Goal: Check status: Check status

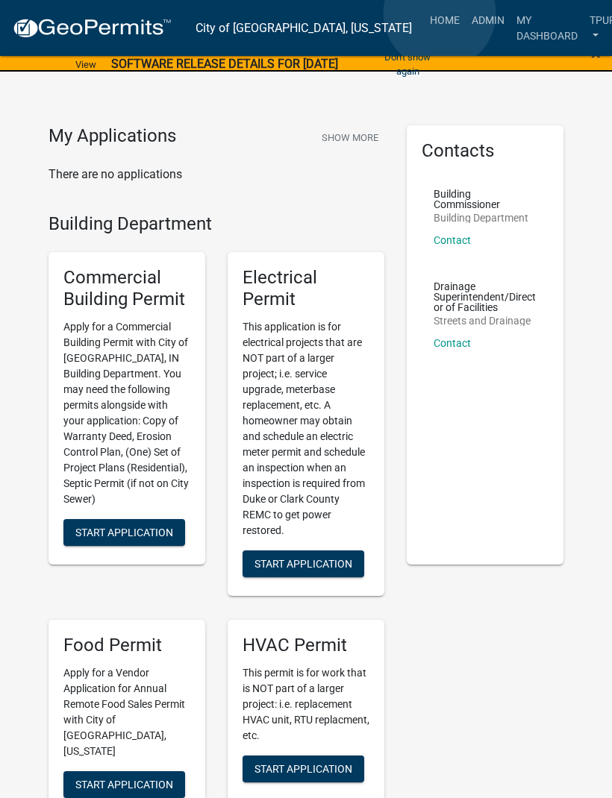
click at [465, 14] on link "Admin" at bounding box center [487, 20] width 45 height 28
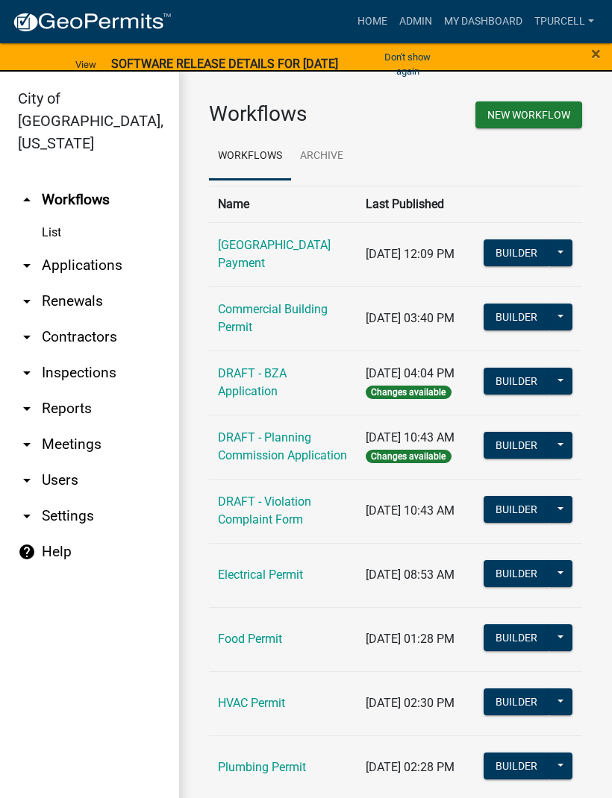
click at [106, 248] on link "arrow_drop_down Applications" at bounding box center [89, 266] width 179 height 36
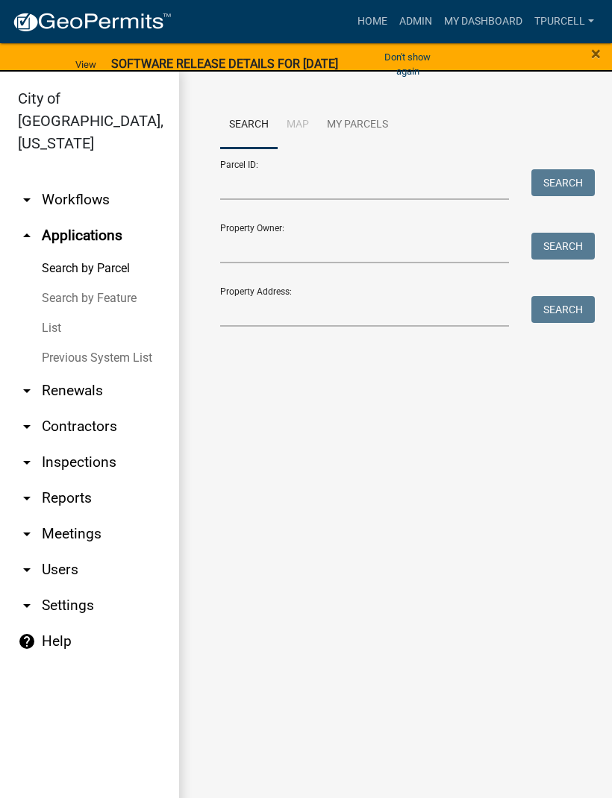
click at [60, 313] on link "List" at bounding box center [89, 328] width 179 height 30
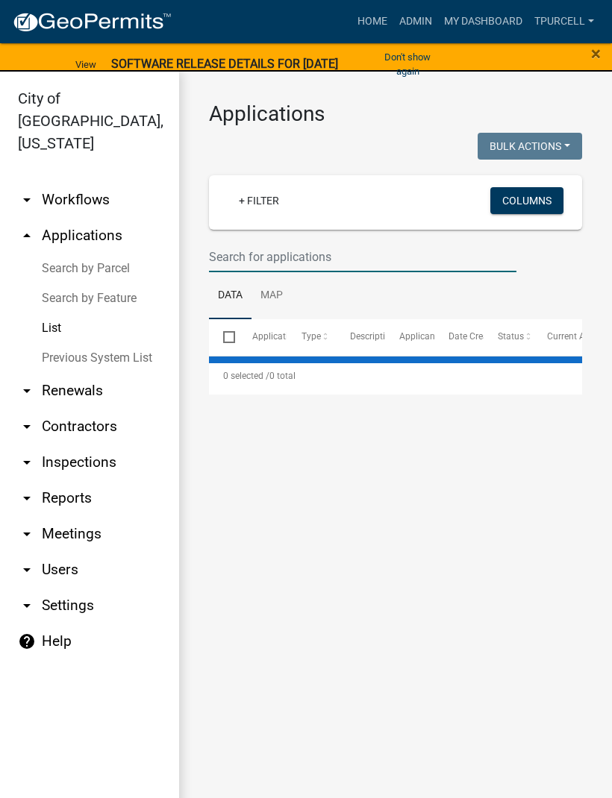
click at [268, 249] on input "text" at bounding box center [362, 257] width 307 height 31
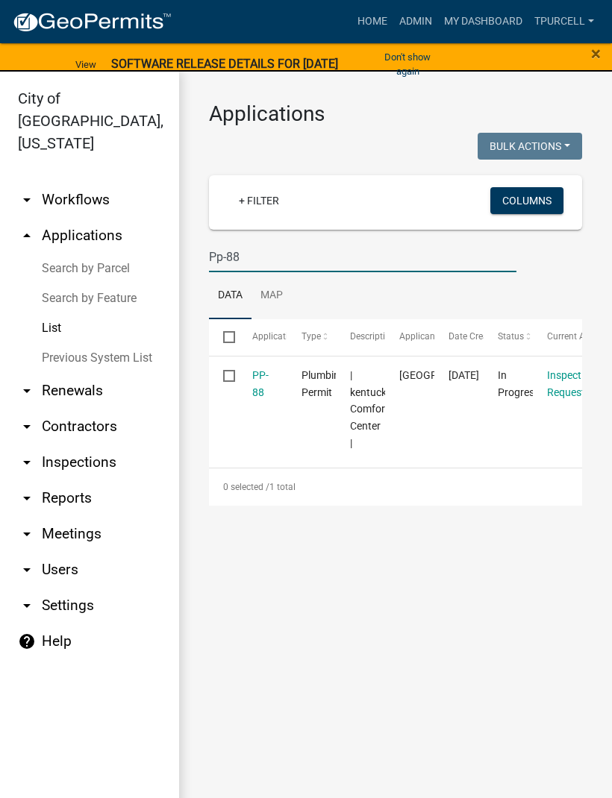
type input "Pp-88"
click at [268, 379] on link "PP-88" at bounding box center [260, 383] width 16 height 29
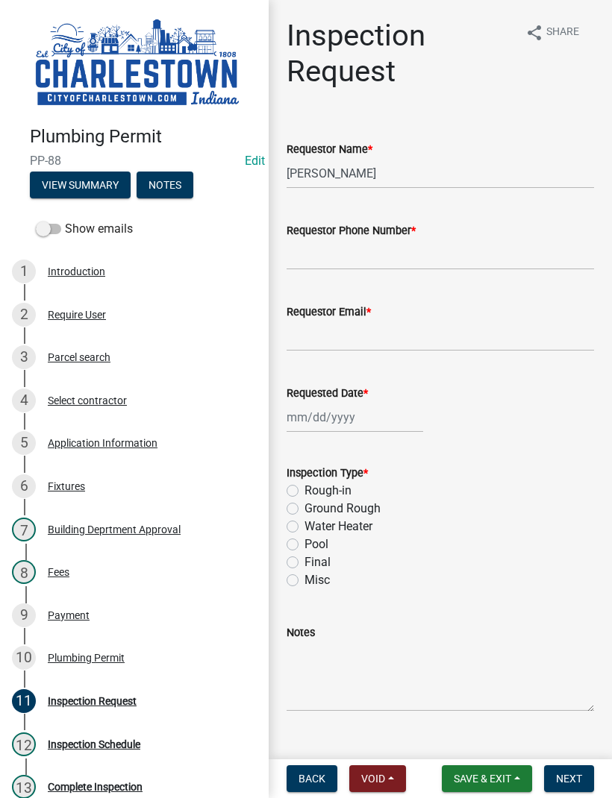
click at [84, 177] on button "View Summary" at bounding box center [80, 185] width 101 height 27
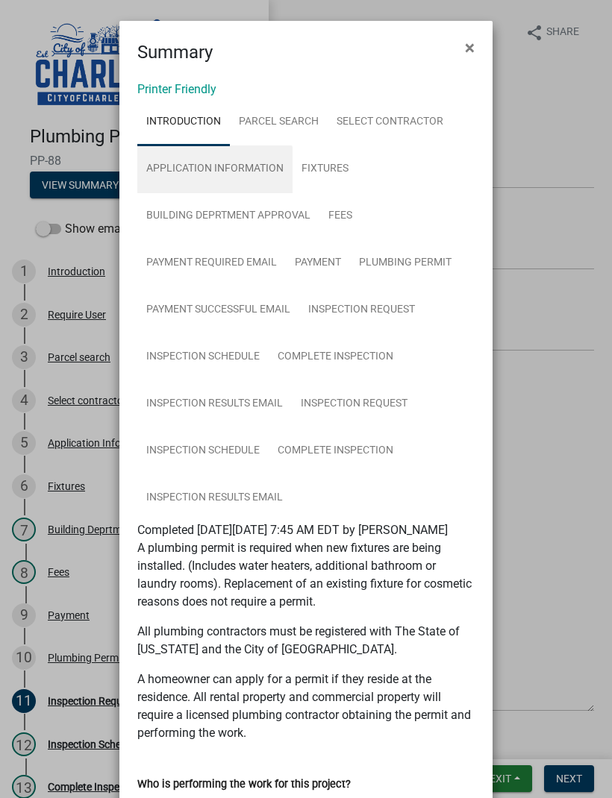
click at [237, 163] on link "Application Information" at bounding box center [214, 169] width 155 height 48
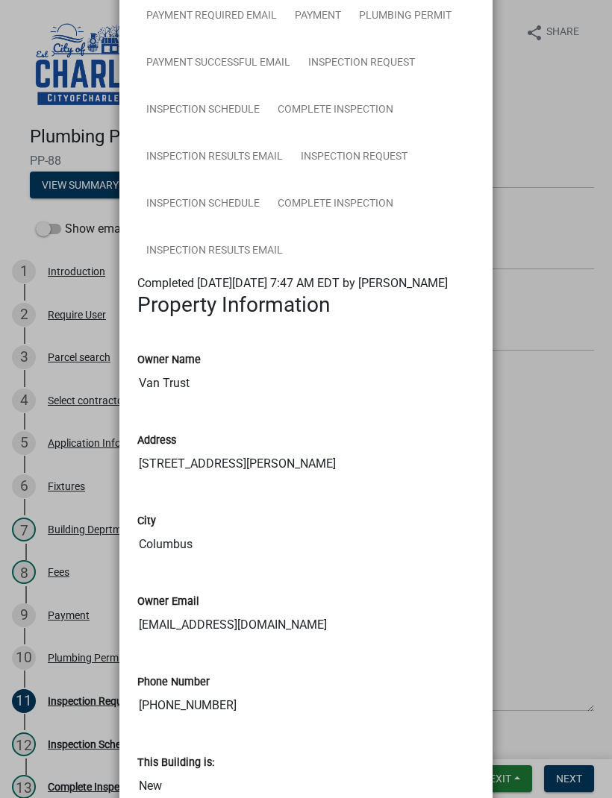
scroll to position [242, 0]
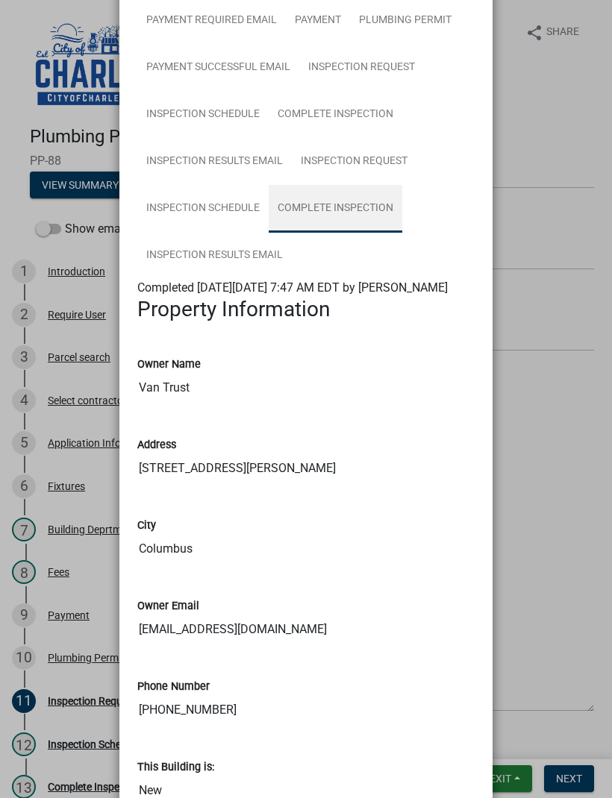
click at [338, 208] on link "Complete Inspection" at bounding box center [336, 209] width 134 height 48
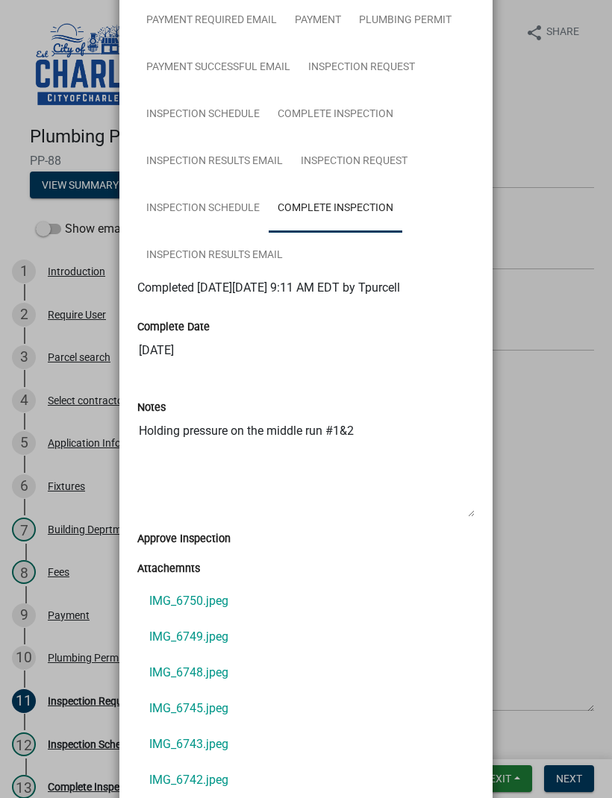
click at [222, 603] on link "IMG_6750.jpeg" at bounding box center [305, 601] width 337 height 36
click at [544, 97] on ngb-modal-window "Summary × Printer Friendly Introduction Parcel search Select contractor Applica…" at bounding box center [306, 399] width 612 height 798
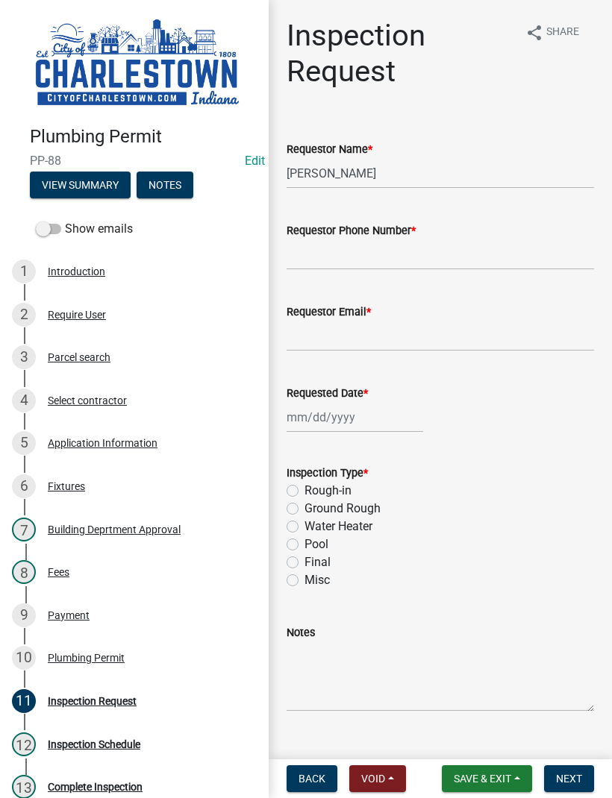
click at [106, 172] on button "View Summary" at bounding box center [80, 185] width 101 height 27
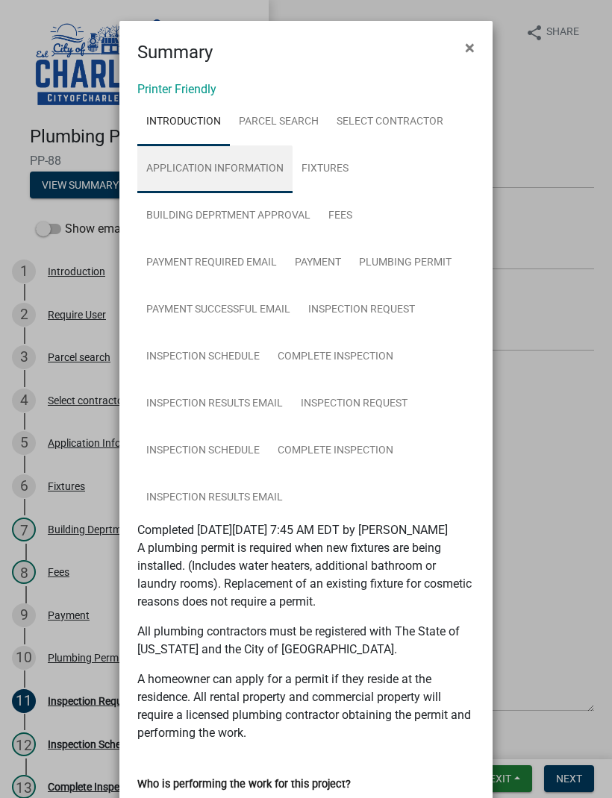
click at [236, 172] on link "Application Information" at bounding box center [214, 169] width 155 height 48
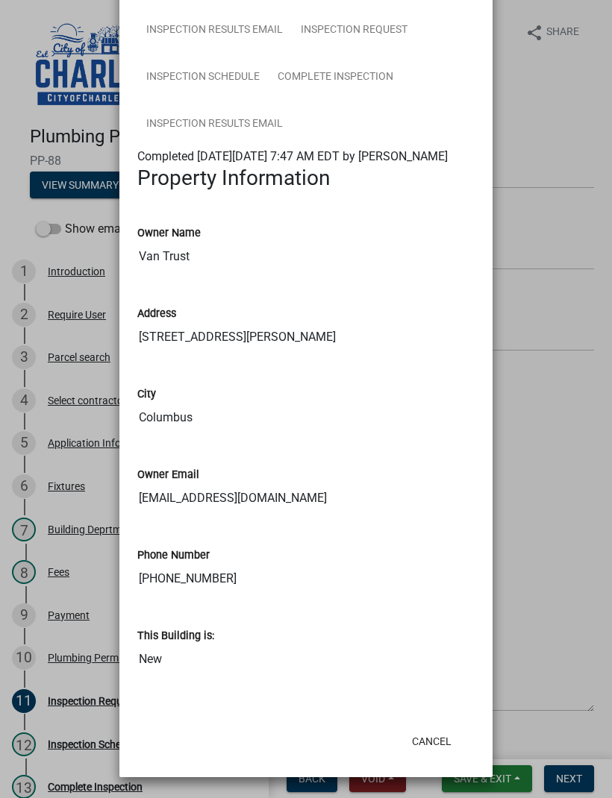
scroll to position [391, 0]
click at [363, 610] on div "This Building is: New" at bounding box center [305, 640] width 337 height 69
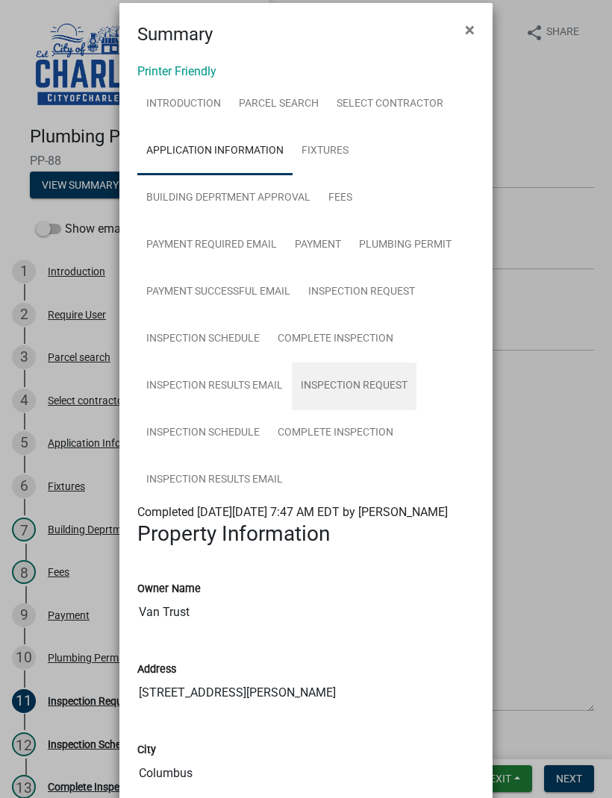
scroll to position [19, 0]
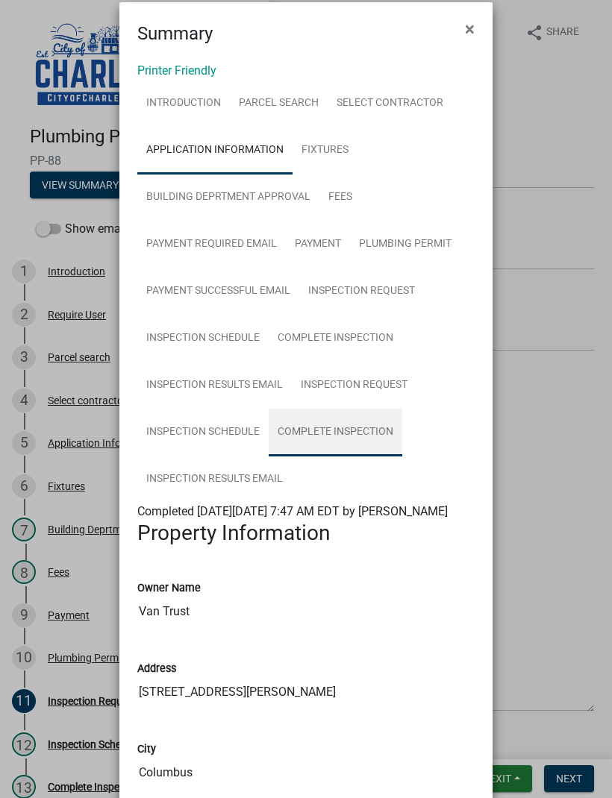
click at [348, 428] on link "Complete Inspection" at bounding box center [336, 433] width 134 height 48
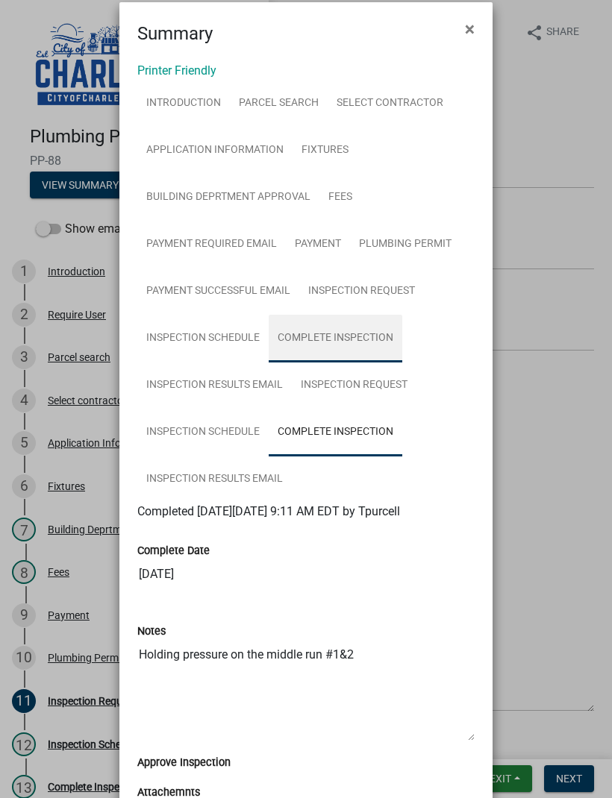
click at [371, 329] on link "Complete Inspection" at bounding box center [336, 339] width 134 height 48
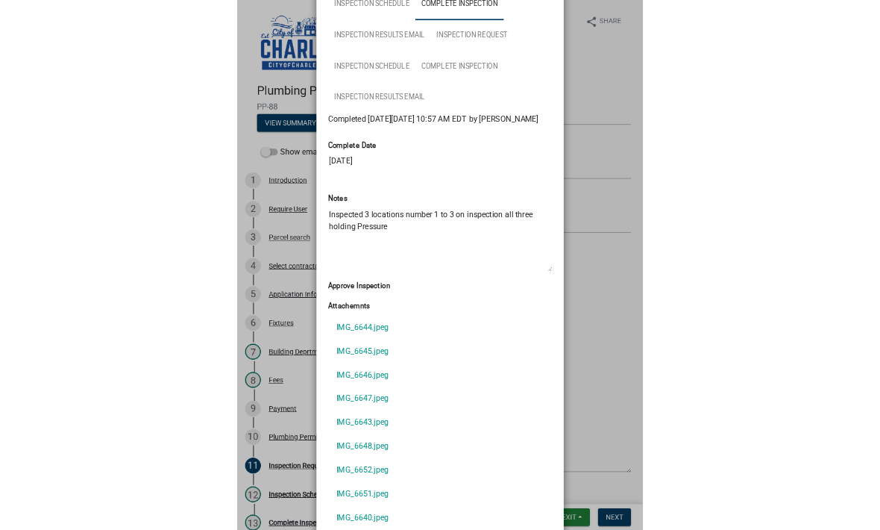
scroll to position [351, 0]
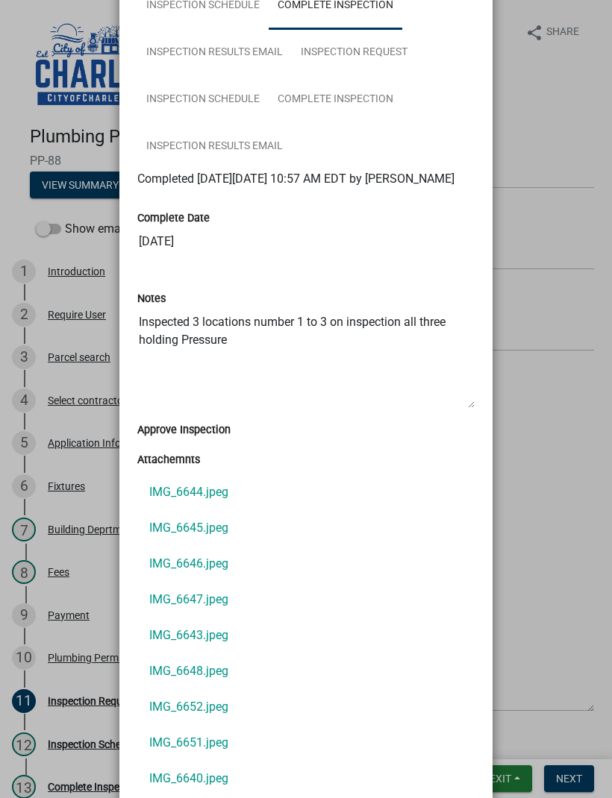
click at [207, 546] on link "IMG_6645.jpeg" at bounding box center [305, 528] width 337 height 36
click at [210, 680] on link "IMG_6648.jpeg" at bounding box center [305, 671] width 337 height 36
click at [213, 546] on link "IMG_6645.jpeg" at bounding box center [305, 528] width 337 height 36
click at [218, 510] on link "IMG_6644.jpeg" at bounding box center [305, 492] width 337 height 36
click at [216, 646] on link "IMG_6643.jpeg" at bounding box center [305, 636] width 337 height 36
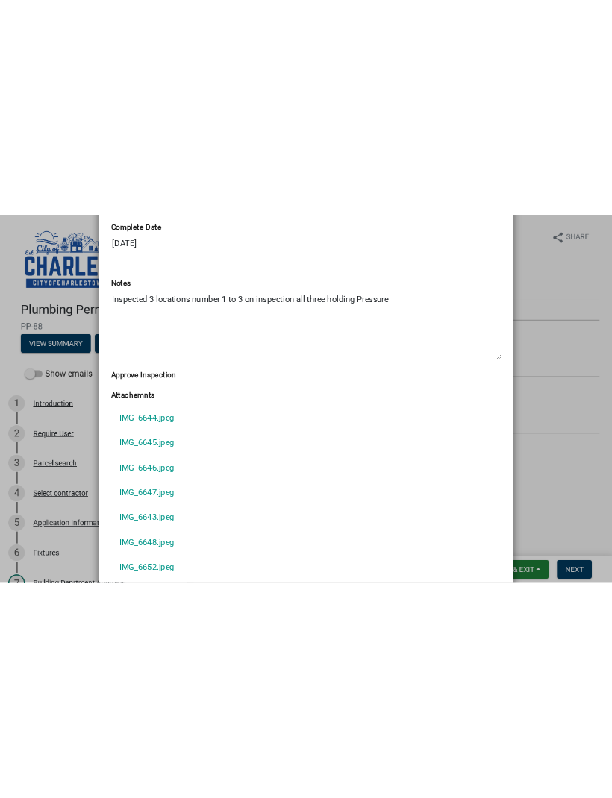
scroll to position [361, 0]
